Goal: Task Accomplishment & Management: Use online tool/utility

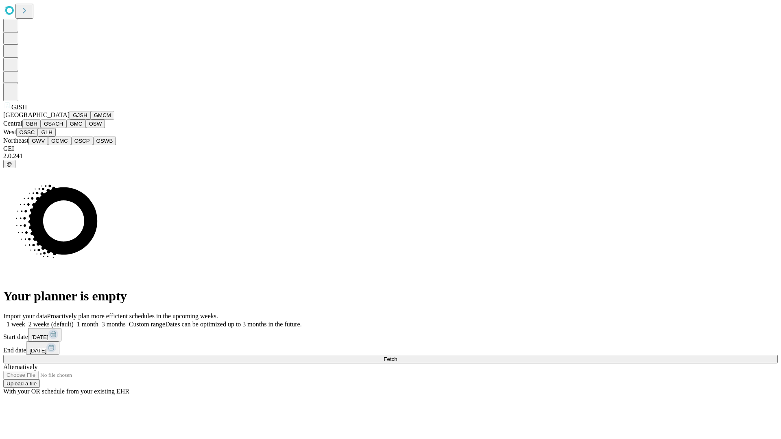
click at [70, 120] on button "GJSH" at bounding box center [80, 115] width 21 height 9
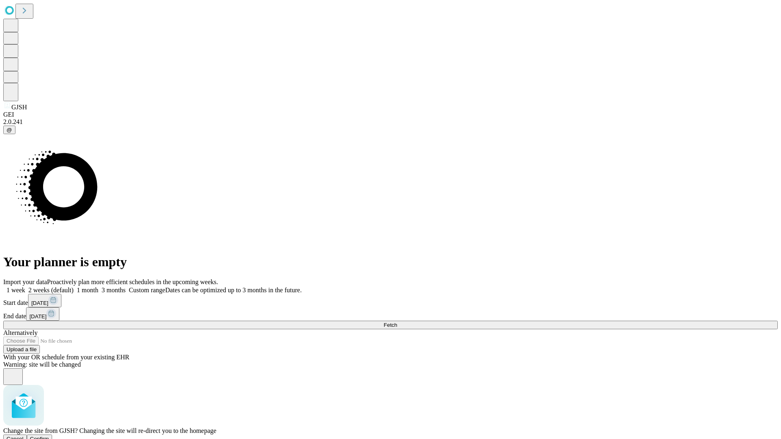
click at [49, 436] on span "Confirm" at bounding box center [39, 439] width 19 height 6
click at [98, 287] on label "1 month" at bounding box center [86, 290] width 25 height 7
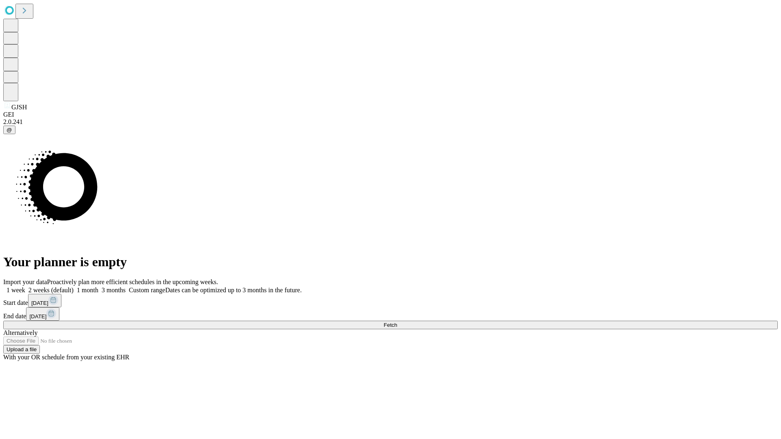
click at [397, 322] on span "Fetch" at bounding box center [389, 325] width 13 height 6
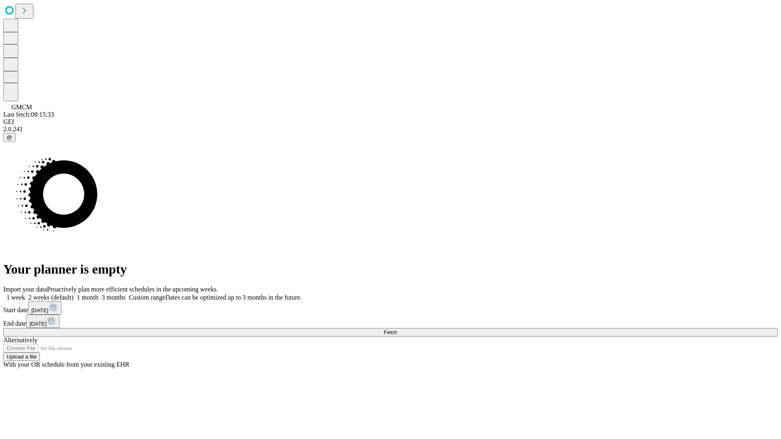
click at [98, 294] on label "1 month" at bounding box center [86, 297] width 25 height 7
click at [397, 329] on span "Fetch" at bounding box center [389, 332] width 13 height 6
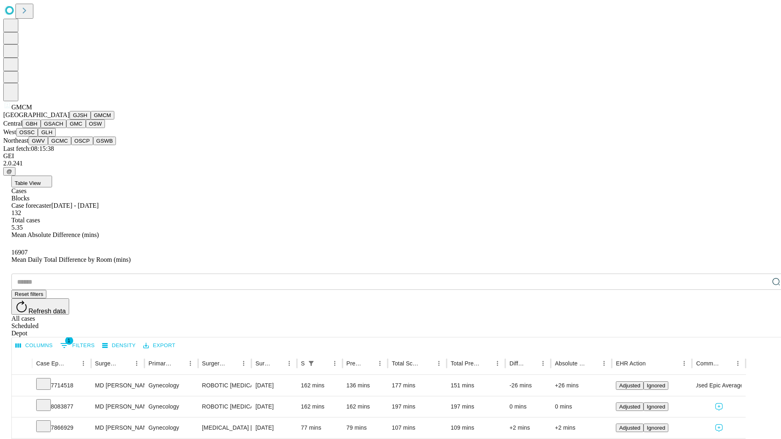
click at [41, 128] on button "GBH" at bounding box center [31, 124] width 18 height 9
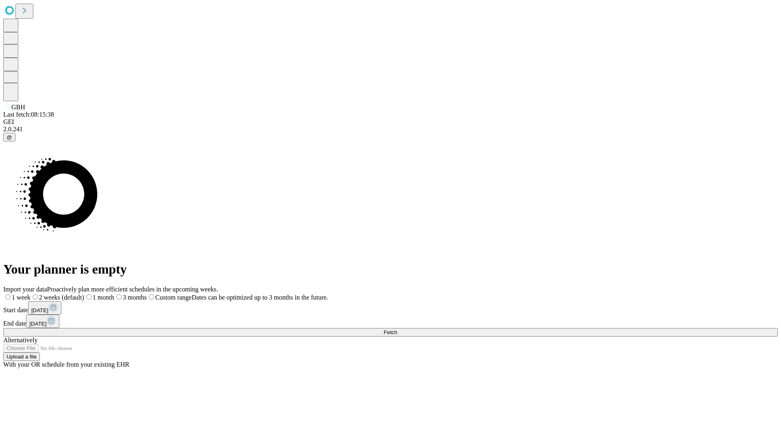
click at [114, 294] on label "1 month" at bounding box center [99, 297] width 30 height 7
click at [397, 329] on span "Fetch" at bounding box center [389, 332] width 13 height 6
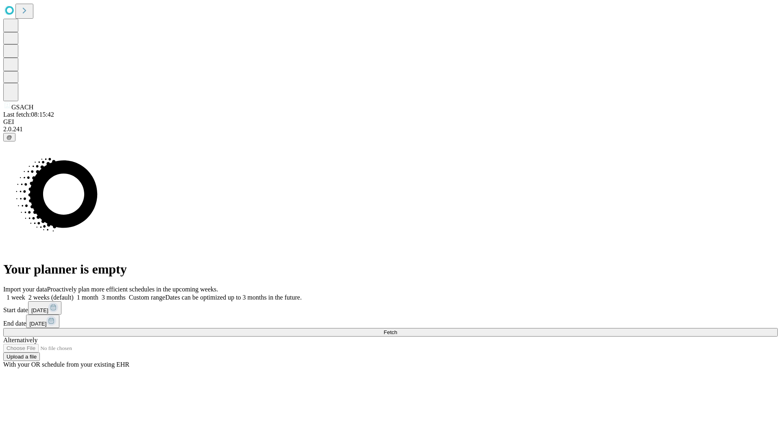
click at [397, 329] on span "Fetch" at bounding box center [389, 332] width 13 height 6
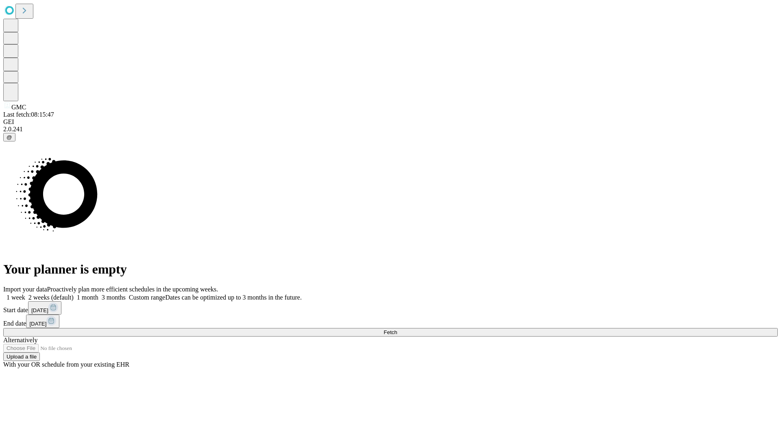
click at [98, 294] on label "1 month" at bounding box center [86, 297] width 25 height 7
click at [397, 329] on span "Fetch" at bounding box center [389, 332] width 13 height 6
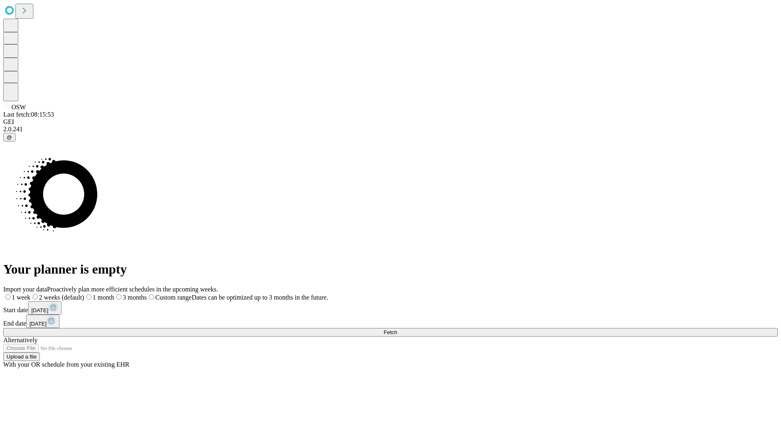
click at [397, 329] on span "Fetch" at bounding box center [389, 332] width 13 height 6
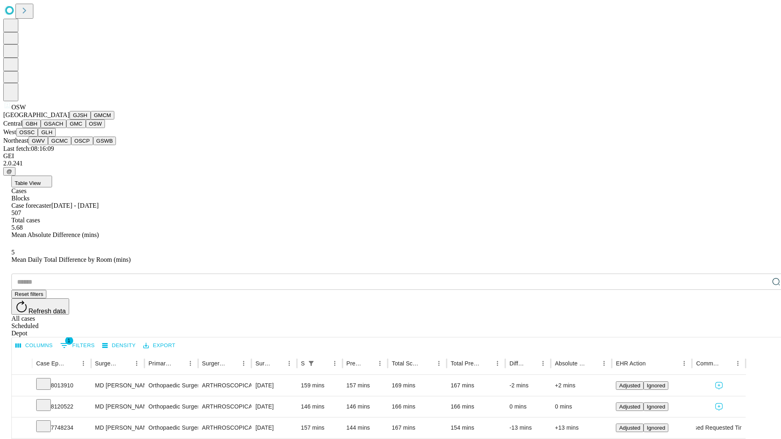
click at [38, 137] on button "OSSC" at bounding box center [27, 132] width 22 height 9
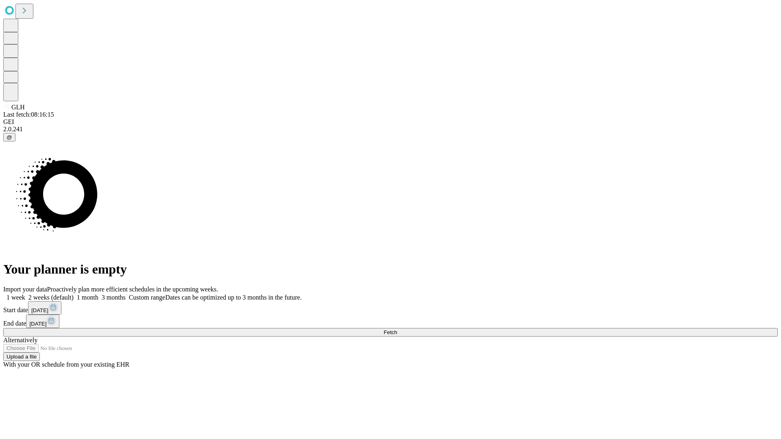
click at [98, 294] on label "1 month" at bounding box center [86, 297] width 25 height 7
click at [397, 329] on span "Fetch" at bounding box center [389, 332] width 13 height 6
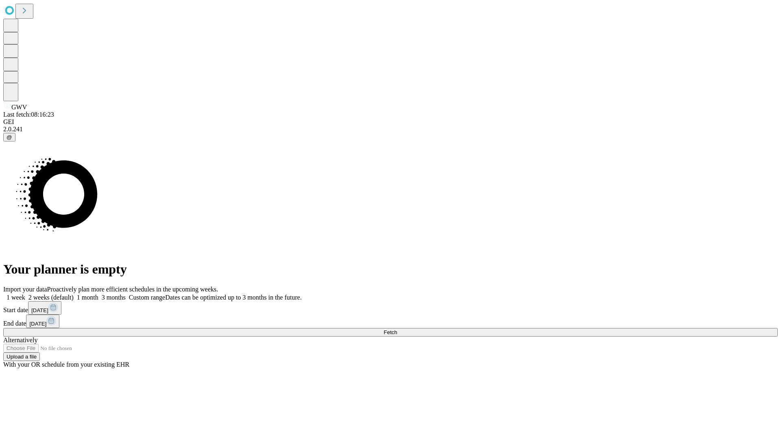
click at [98, 294] on label "1 month" at bounding box center [86, 297] width 25 height 7
click at [397, 329] on span "Fetch" at bounding box center [389, 332] width 13 height 6
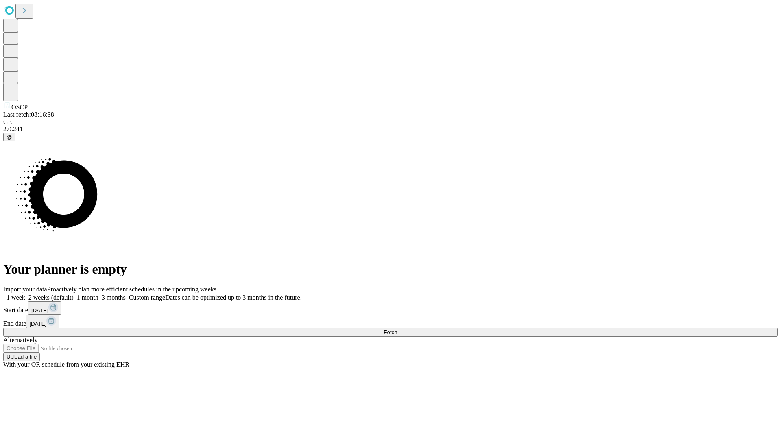
click at [98, 294] on label "1 month" at bounding box center [86, 297] width 25 height 7
click at [397, 329] on span "Fetch" at bounding box center [389, 332] width 13 height 6
click at [98, 294] on label "1 month" at bounding box center [86, 297] width 25 height 7
click at [397, 329] on span "Fetch" at bounding box center [389, 332] width 13 height 6
